Goal: Transaction & Acquisition: Purchase product/service

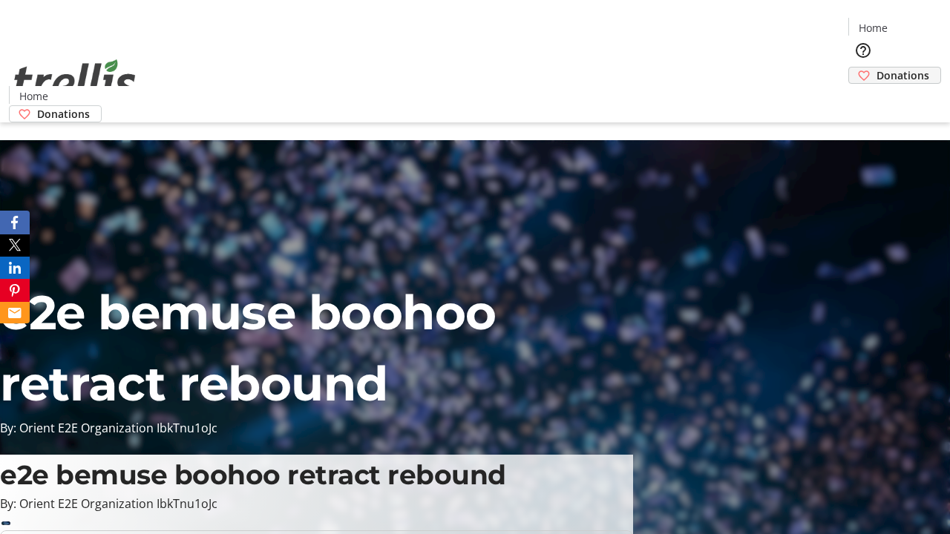
click at [876, 68] on span "Donations" at bounding box center [902, 76] width 53 height 16
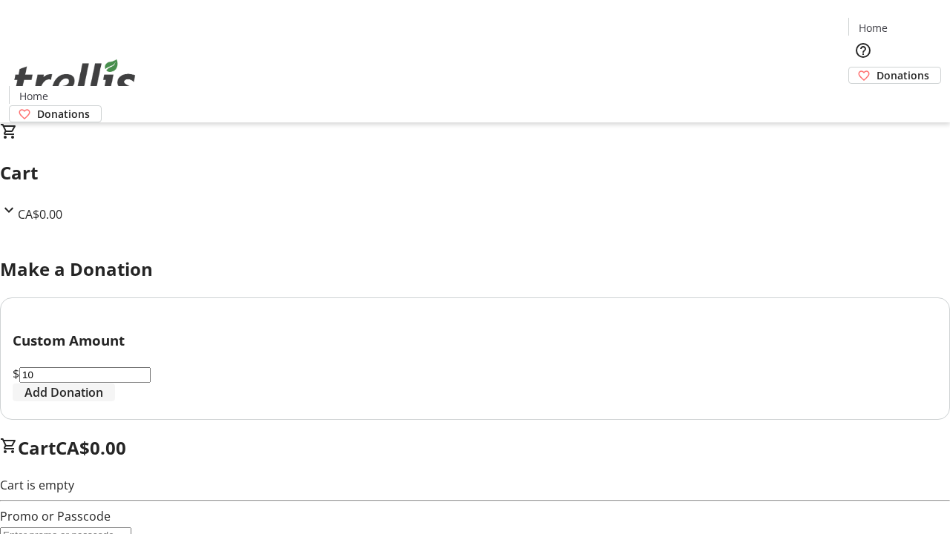
click at [103, 401] on span "Add Donation" at bounding box center [63, 393] width 79 height 18
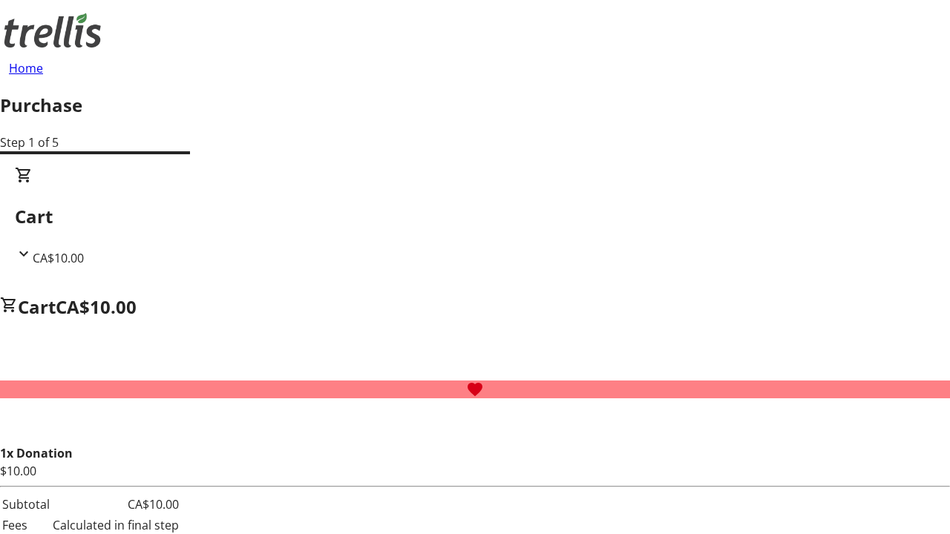
select select "CA"
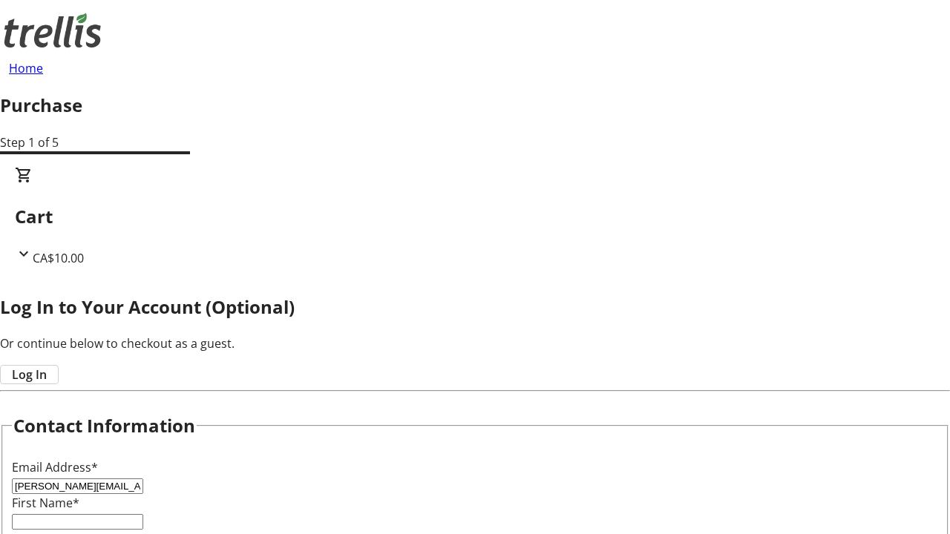
type input "[PERSON_NAME][EMAIL_ADDRESS][DOMAIN_NAME]"
type input "[PERSON_NAME]"
type input "[STREET_ADDRESS][PERSON_NAME]"
type input "Kelowna"
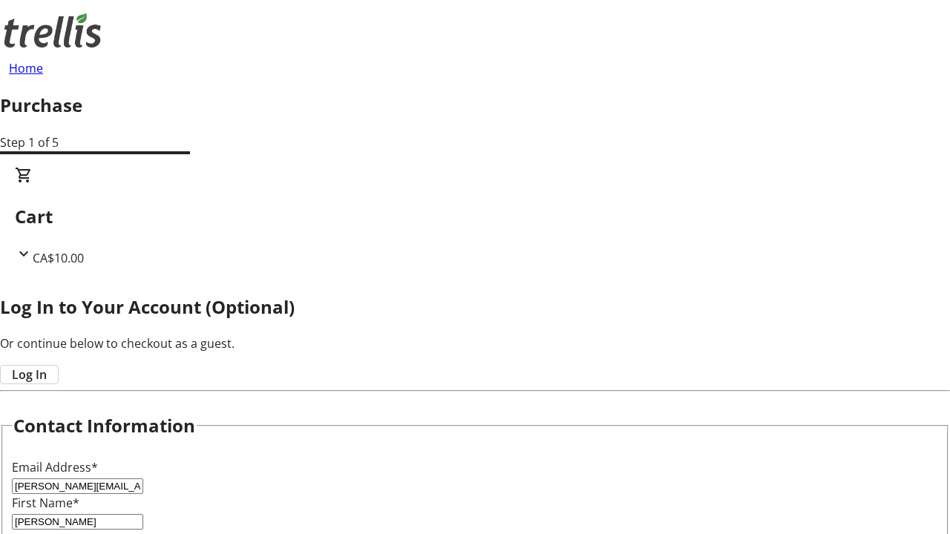
select select "BC"
type input "Kelowna"
type input "V1Y 0C2"
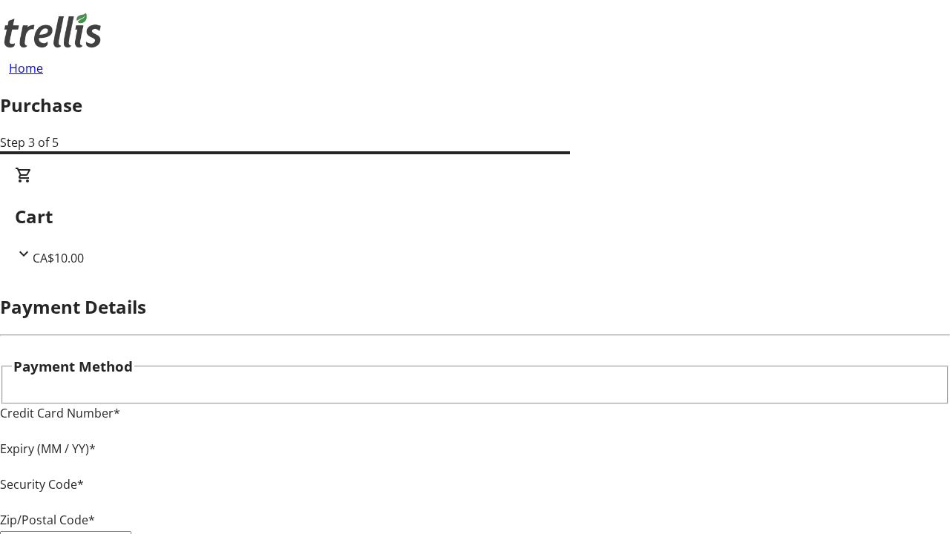
type input "V1Y 0C2"
